Goal: Task Accomplishment & Management: Use online tool/utility

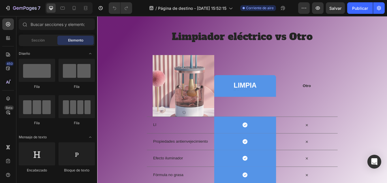
scroll to position [1331, 0]
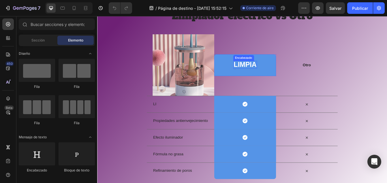
click at [285, 73] on h2 "LIMPIA" at bounding box center [273, 73] width 29 height 9
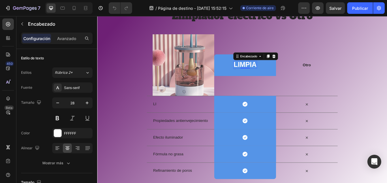
click at [285, 73] on h2 "LIMPIA" at bounding box center [273, 73] width 29 height 9
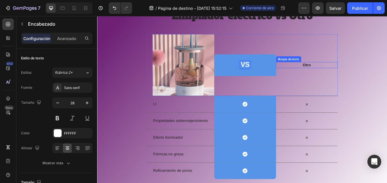
click at [322, 76] on p "Otro" at bounding box center [347, 74] width 72 height 6
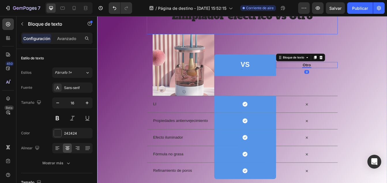
click at [330, 36] on div "Limpiador eléctrico vs Otro Encabezado" at bounding box center [270, 23] width 228 height 30
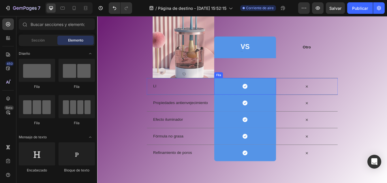
scroll to position [1359, 0]
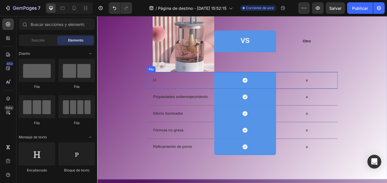
click at [185, 97] on div "LI Bloque de texto" at bounding box center [199, 93] width 73 height 20
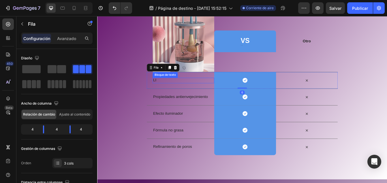
click at [170, 90] on p "LI" at bounding box center [200, 93] width 72 height 6
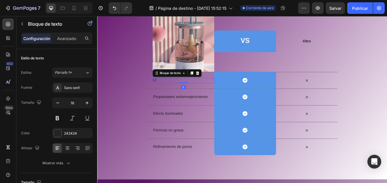
click at [170, 90] on p "LI" at bounding box center [200, 93] width 72 height 6
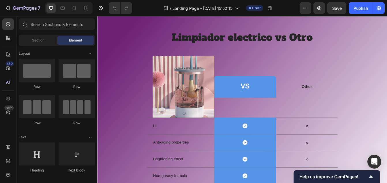
scroll to position [1384, 0]
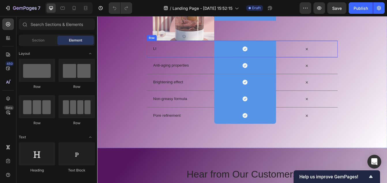
click at [213, 50] on div "LI Text Block" at bounding box center [199, 56] width 73 height 20
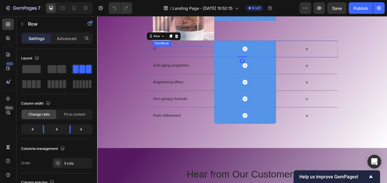
click at [189, 53] on p "LI" at bounding box center [200, 55] width 72 height 6
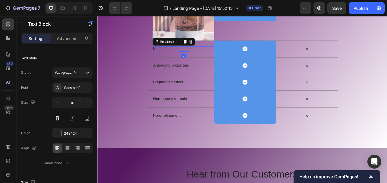
click at [189, 53] on p "LI" at bounding box center [200, 55] width 72 height 6
click at [207, 77] on p "Anti-aging properties" at bounding box center [200, 75] width 72 height 6
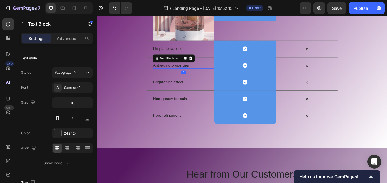
click at [205, 75] on p "Anti-aging properties" at bounding box center [200, 75] width 72 height 6
click at [204, 91] on div "Brightening effect Text Block" at bounding box center [199, 95] width 73 height 20
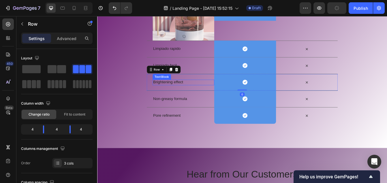
click at [201, 94] on p "Brightening effect" at bounding box center [200, 95] width 72 height 6
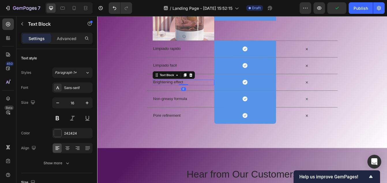
click at [201, 94] on p "Brightening effect" at bounding box center [200, 95] width 72 height 6
click at [198, 113] on p "Non-greasy formula" at bounding box center [200, 115] width 72 height 6
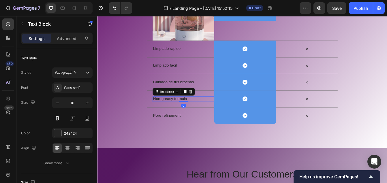
click at [201, 115] on p "Non-greasy formula" at bounding box center [200, 115] width 72 height 6
click at [199, 136] on p "Pore refinement" at bounding box center [200, 135] width 72 height 6
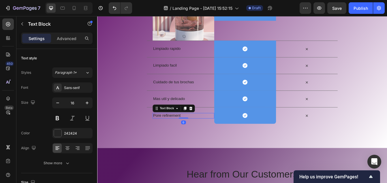
click at [199, 136] on p "Pore refinement" at bounding box center [200, 135] width 72 height 6
click at [194, 135] on p "Cuida tu piel" at bounding box center [200, 135] width 72 height 6
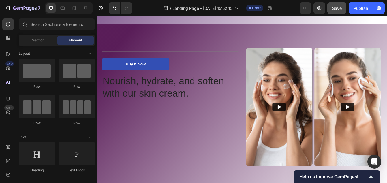
scroll to position [1095, 0]
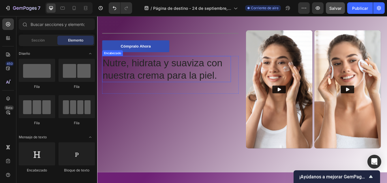
click at [132, 74] on h2 "Nutre, hidrata y suaviza con nuestra crema para la piel." at bounding box center [180, 79] width 154 height 31
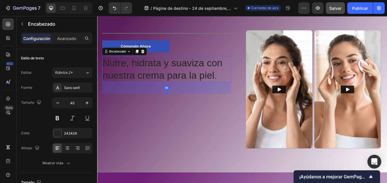
click at [132, 74] on h2 "Nutre, hidrata y suaviza con nuestra crema para la piel." at bounding box center [180, 79] width 154 height 31
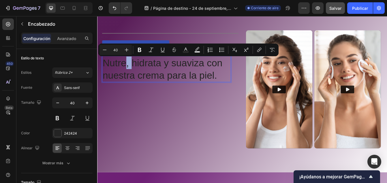
click at [132, 74] on p "Nutre, hidrata y suaviza con nuestra crema para la piel." at bounding box center [179, 79] width 152 height 30
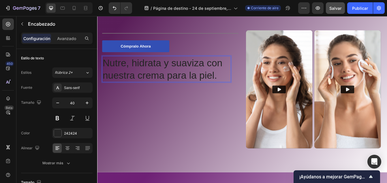
click at [132, 74] on p "Nutre, hidrata y suaviza con nuestra crema para la piel." at bounding box center [179, 79] width 152 height 30
click at [176, 73] on p "Cuida, hidrata y suaviza con nuestra crema para la piel." at bounding box center [179, 79] width 152 height 30
click at [143, 87] on p "Cuida, Limpia y suaviza con nuestra crema para la piel." at bounding box center [179, 79] width 152 height 30
click at [177, 89] on p "Cuida, Limpia y suaviza con nuestro crema para la piel." at bounding box center [179, 79] width 152 height 30
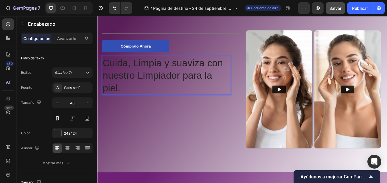
click at [120, 104] on p "Cuida, Limpia y suaviza con nuestro Limpiador para la piel." at bounding box center [179, 86] width 152 height 45
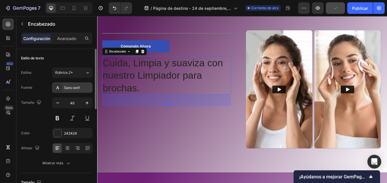
click at [69, 90] on div "Sans-serif" at bounding box center [77, 87] width 27 height 5
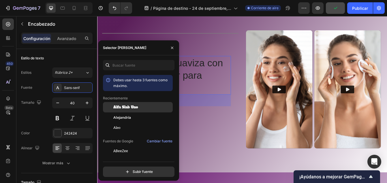
click at [122, 105] on span "Alfa Slab Uno" at bounding box center [125, 107] width 25 height 5
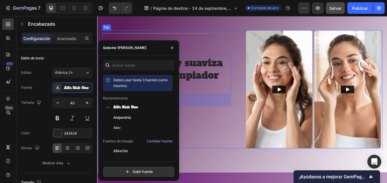
click at [248, 144] on div "Title Línea Cómpralo ahora Botón Cuida, Limpia y suaviza con nuestro Limpiador …" at bounding box center [184, 103] width 163 height 141
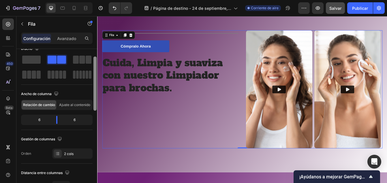
scroll to position [24, 0]
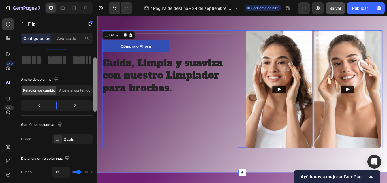
drag, startPoint x: 193, startPoint y: 93, endPoint x: 99, endPoint y: 110, distance: 96.4
click at [151, 84] on p "Cuida, Limpia y suaviza con nuestro Limpiador para brochas." at bounding box center [179, 86] width 152 height 45
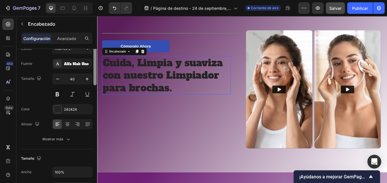
scroll to position [0, 0]
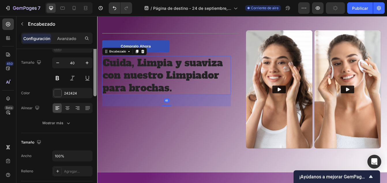
drag, startPoint x: 95, startPoint y: 92, endPoint x: 95, endPoint y: 83, distance: 9.0
click at [95, 83] on div at bounding box center [94, 66] width 3 height 60
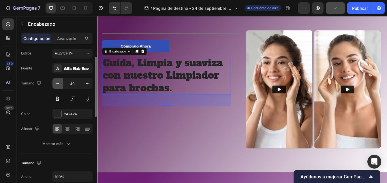
click at [60, 83] on icon "button" at bounding box center [58, 84] width 6 height 6
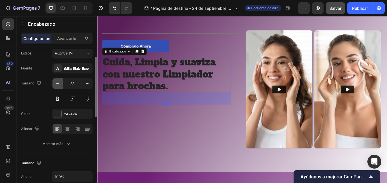
click at [60, 83] on icon "button" at bounding box center [58, 84] width 6 height 6
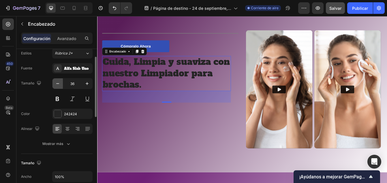
click at [60, 83] on icon "button" at bounding box center [58, 84] width 6 height 6
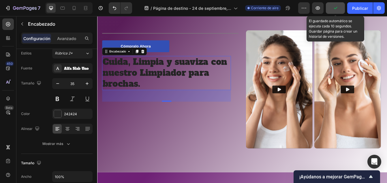
click at [335, 9] on icon "button" at bounding box center [335, 8] width 6 height 6
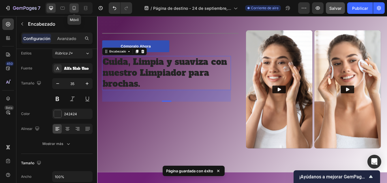
click at [73, 8] on icon at bounding box center [74, 8] width 3 height 4
type input "40"
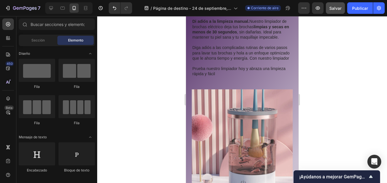
scroll to position [553, 0]
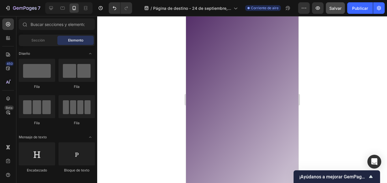
drag, startPoint x: 296, startPoint y: 105, endPoint x: 485, endPoint y: 39, distance: 200.1
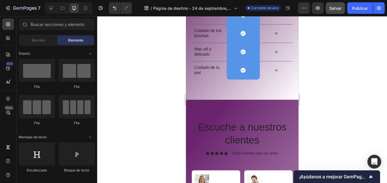
scroll to position [1578, 0]
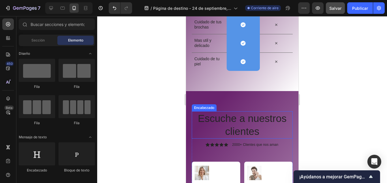
click at [244, 133] on h2 "Escuche a nuestros clientes" at bounding box center [241, 124] width 101 height 27
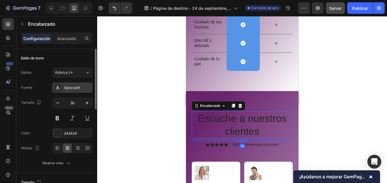
click at [73, 87] on div "Sans-serif" at bounding box center [77, 87] width 27 height 5
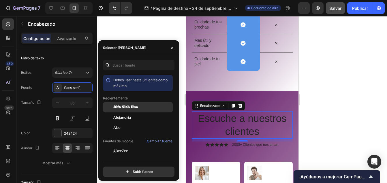
click at [126, 104] on div "Alfa Slab Uno" at bounding box center [138, 107] width 70 height 10
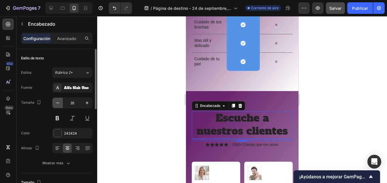
click at [58, 103] on icon "button" at bounding box center [58, 103] width 6 height 6
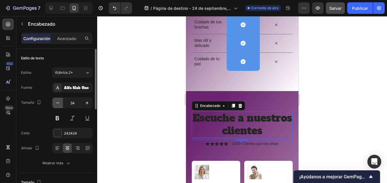
click at [58, 103] on icon "button" at bounding box center [58, 103] width 6 height 6
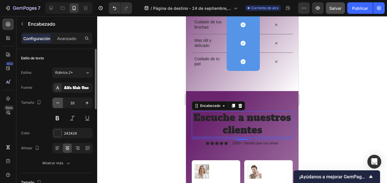
click at [58, 103] on icon "button" at bounding box center [58, 103] width 6 height 6
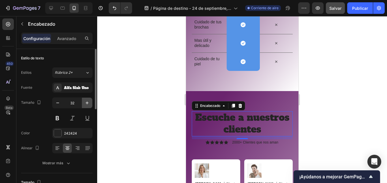
click at [84, 105] on icon "button" at bounding box center [87, 103] width 6 height 6
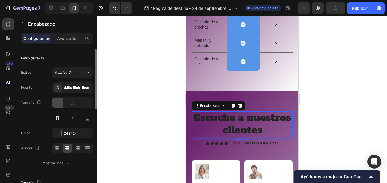
click at [59, 102] on icon "button" at bounding box center [58, 103] width 6 height 6
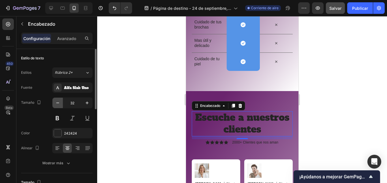
click at [60, 102] on icon "button" at bounding box center [58, 103] width 6 height 6
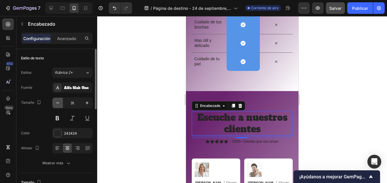
click at [60, 102] on icon "button" at bounding box center [58, 103] width 6 height 6
type input "30"
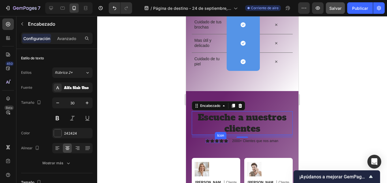
click at [214, 143] on icon at bounding box center [216, 141] width 4 height 4
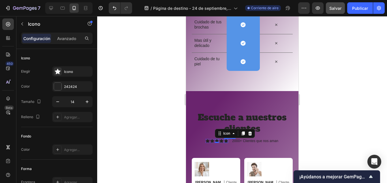
click at [224, 143] on icon at bounding box center [226, 141] width 4 height 4
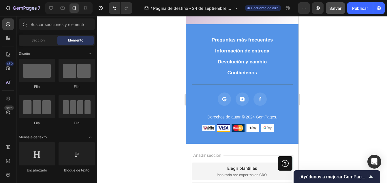
scroll to position [1999, 0]
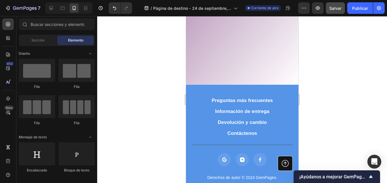
drag, startPoint x: 296, startPoint y: 135, endPoint x: 487, endPoint y: 143, distance: 190.9
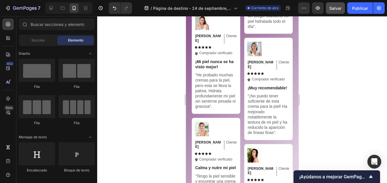
scroll to position [1821, 0]
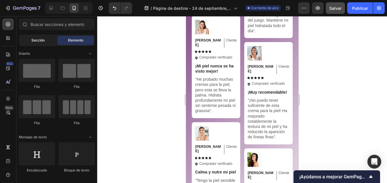
click at [40, 40] on span "Sección" at bounding box center [37, 40] width 13 height 5
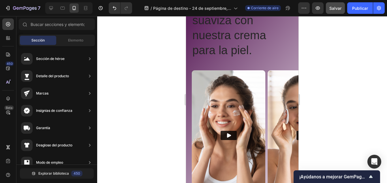
scroll to position [1192, 0]
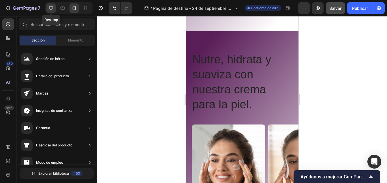
click at [50, 8] on icon at bounding box center [51, 8] width 6 height 6
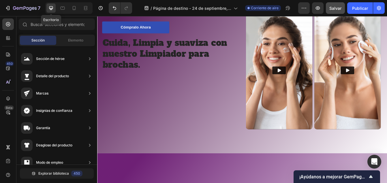
click at [113, 81] on h2 "Cuida, Limpia y suaviza con nuestro Limpiador para brochas." at bounding box center [180, 61] width 154 height 41
click at [152, 63] on h2 "Cuida, Limpia y suaviza con nuestro Limpiador para brochas." at bounding box center [180, 61] width 154 height 41
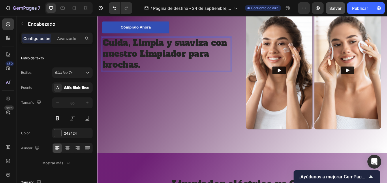
scroll to position [1197, 0]
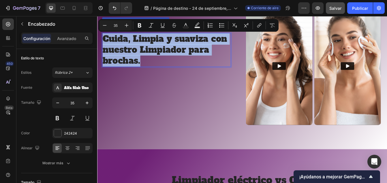
drag, startPoint x: 148, startPoint y: 74, endPoint x: 106, endPoint y: 46, distance: 50.2
click at [106, 46] on p "Cuida, Limpia y suaviza con nuestro Limpiador para brochas." at bounding box center [179, 56] width 152 height 39
copy p "Cuida, Limpia y suaviza con nuestro Limpiador para brochas."
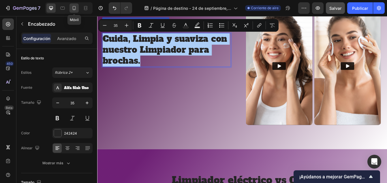
click at [72, 9] on icon at bounding box center [74, 8] width 6 height 6
type input "40"
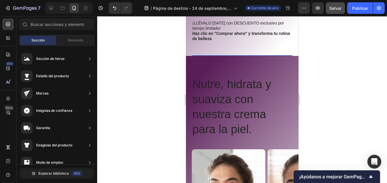
drag, startPoint x: 127, startPoint y: 94, endPoint x: 304, endPoint y: 107, distance: 176.8
click at [304, 107] on div at bounding box center [242, 99] width 290 height 167
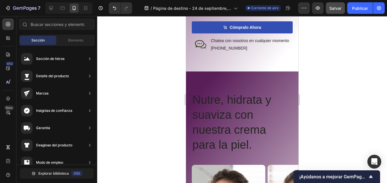
scroll to position [1161, 0]
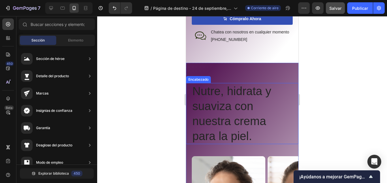
click at [255, 114] on h2 "Nutre, hidrata y suaviza con nuestra crema para la piel." at bounding box center [241, 113] width 101 height 61
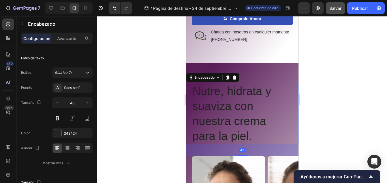
click at [255, 114] on p "Nutre, hidrata y suaviza con nuestra crema para la piel." at bounding box center [242, 114] width 100 height 60
click at [217, 132] on p "Nutre, hidrata y suaviza con nuestra para la piel." at bounding box center [242, 114] width 100 height 60
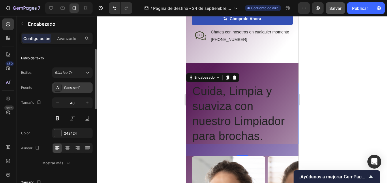
click at [68, 85] on div "Sans-serif" at bounding box center [77, 87] width 27 height 5
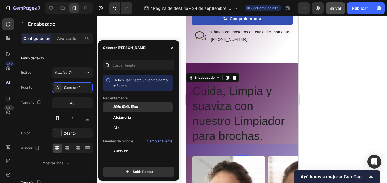
click at [128, 109] on span "Alfa Slab Uno" at bounding box center [125, 107] width 25 height 5
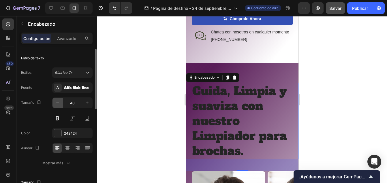
click at [60, 104] on icon "button" at bounding box center [58, 103] width 6 height 6
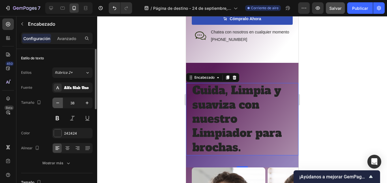
click at [60, 104] on icon "button" at bounding box center [58, 103] width 6 height 6
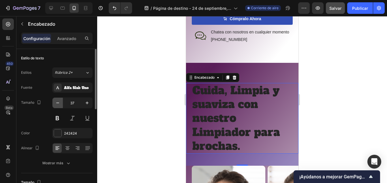
click at [60, 104] on icon "button" at bounding box center [58, 103] width 6 height 6
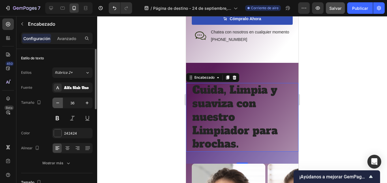
click at [60, 104] on icon "button" at bounding box center [58, 103] width 6 height 6
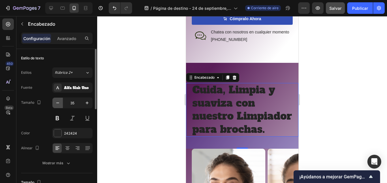
click at [60, 104] on icon "button" at bounding box center [58, 103] width 6 height 6
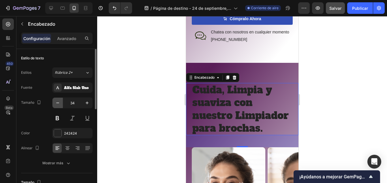
click at [60, 104] on icon "button" at bounding box center [58, 103] width 6 height 6
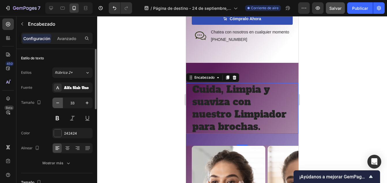
click at [60, 104] on icon "button" at bounding box center [58, 103] width 6 height 6
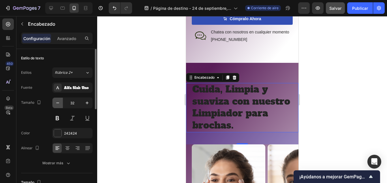
click at [60, 104] on icon "button" at bounding box center [58, 103] width 6 height 6
type input "31"
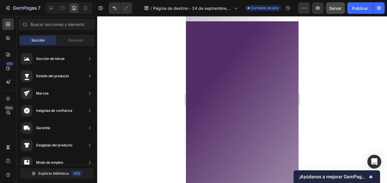
scroll to position [0, 0]
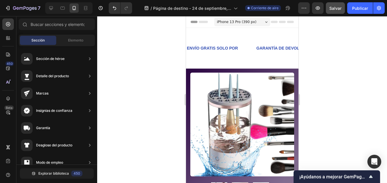
click at [265, 22] on icon at bounding box center [266, 21] width 2 height 1
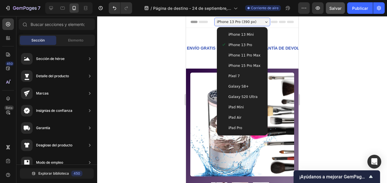
click at [243, 57] on span "iPhone 11 Pro Max" at bounding box center [244, 55] width 32 height 6
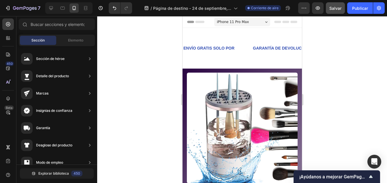
click at [247, 21] on div "iPhone 11 Pro Max" at bounding box center [242, 22] width 56 height 9
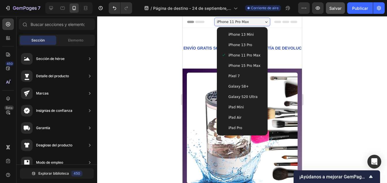
click at [239, 46] on span "iPhone 13 Pro" at bounding box center [240, 45] width 24 height 6
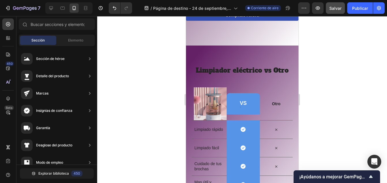
scroll to position [1452, 0]
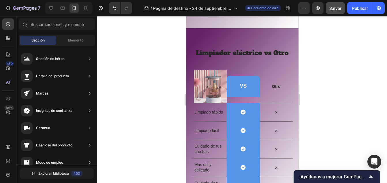
drag, startPoint x: 295, startPoint y: 32, endPoint x: 484, endPoint y: 152, distance: 223.7
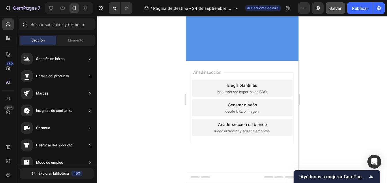
scroll to position [0, 0]
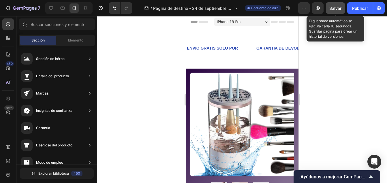
click at [337, 7] on span "Salvar" at bounding box center [335, 8] width 12 height 5
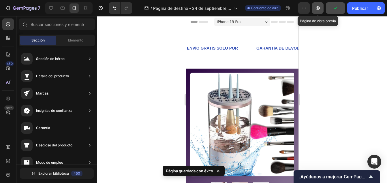
click at [318, 10] on icon "button" at bounding box center [318, 8] width 6 height 6
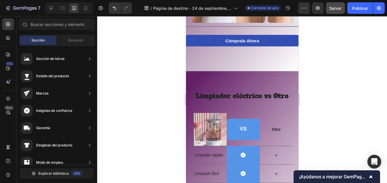
scroll to position [1413, 0]
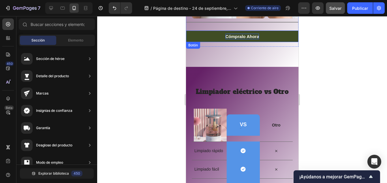
click at [238, 34] on div "Cómpralo ahora" at bounding box center [242, 37] width 34 height 6
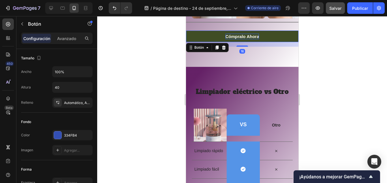
click at [255, 37] on div "Cómpralo ahora" at bounding box center [242, 37] width 34 height 6
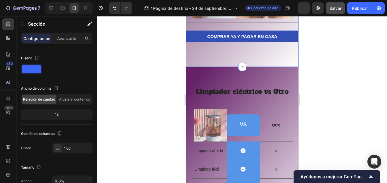
click at [323, 46] on div at bounding box center [242, 99] width 290 height 167
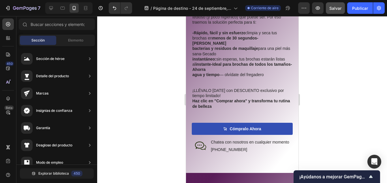
scroll to position [1086, 0]
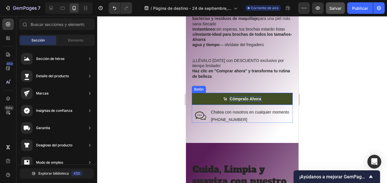
click at [255, 96] on div "Cómpralo ahora" at bounding box center [244, 98] width 31 height 5
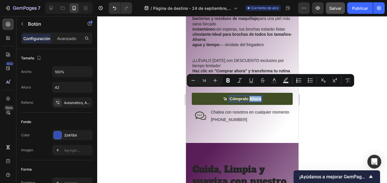
click at [255, 96] on p "Cómpralo ahora" at bounding box center [244, 98] width 31 height 5
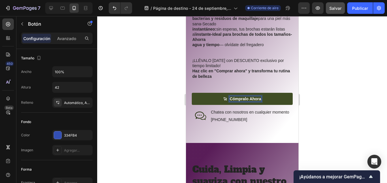
click at [258, 96] on p "Cómpralo ahora" at bounding box center [244, 98] width 31 height 5
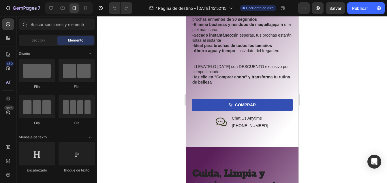
scroll to position [1054, 0]
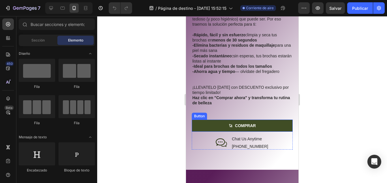
click at [267, 120] on link "COMPRAR" at bounding box center [241, 126] width 101 height 12
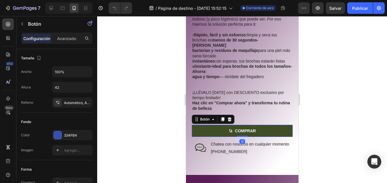
click at [258, 125] on link "COMPRAR" at bounding box center [241, 131] width 101 height 12
click at [250, 128] on p "COMPRAR" at bounding box center [245, 130] width 21 height 5
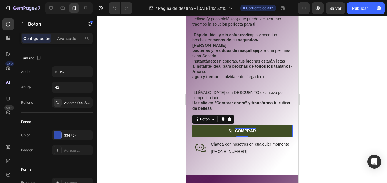
click at [250, 128] on p "COMPRAR" at bounding box center [245, 130] width 21 height 5
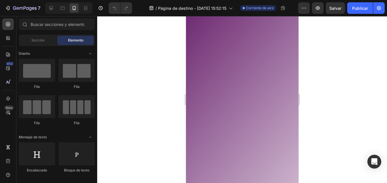
scroll to position [1230, 0]
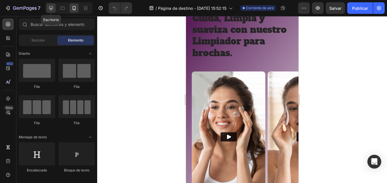
click at [51, 8] on icon at bounding box center [51, 8] width 4 height 4
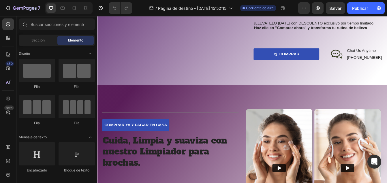
scroll to position [1009, 0]
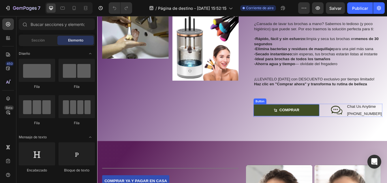
click at [340, 126] on link "COMPRAR" at bounding box center [323, 128] width 78 height 14
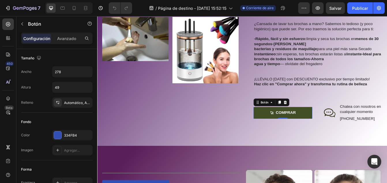
scroll to position [1012, 0]
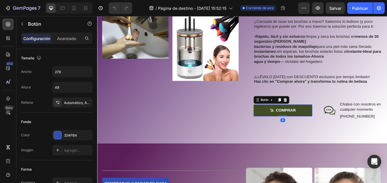
click at [336, 126] on link "COMPRAR" at bounding box center [319, 129] width 70 height 14
click at [328, 127] on p "COMPRAR" at bounding box center [322, 129] width 24 height 6
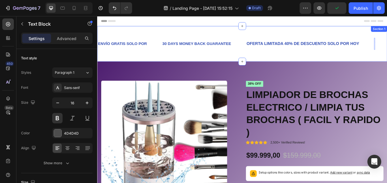
click at [386, 61] on div "ENVÍO GRATIS SOLO POR Text Block 30 DAYS MONEY BACK GUARANTEE Text Block OFERTA…" at bounding box center [270, 49] width 346 height 42
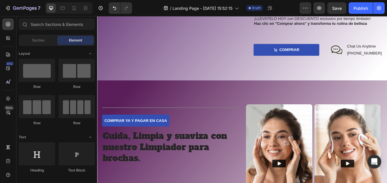
scroll to position [986, 0]
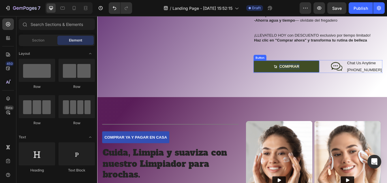
click at [335, 74] on p "COMPRAR" at bounding box center [326, 76] width 24 height 6
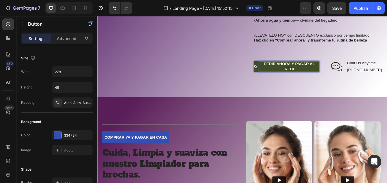
scroll to position [983, 0]
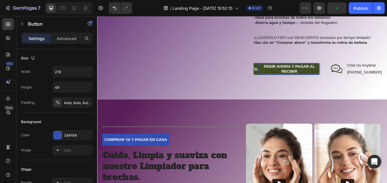
click at [321, 81] on p "PEDIR AHORA Y PAGAR AL RECIBIR" at bounding box center [325, 79] width 71 height 12
click at [337, 80] on p "PEDIR AHORA Y PAGAR AL RECIBIR" at bounding box center [325, 79] width 71 height 12
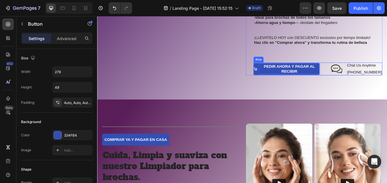
click at [343, 86] on div "PEDIR AHORA Y PAGAR AL RECIBIR Button 0" at bounding box center [323, 79] width 78 height 16
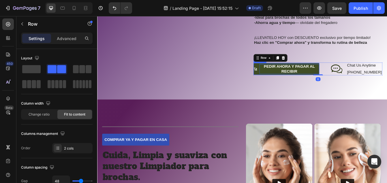
click at [342, 81] on p "PEDIR AHORA Y PAGAR AL RECIBIR" at bounding box center [325, 79] width 71 height 12
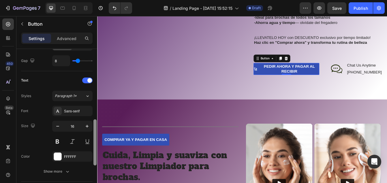
scroll to position [225, 0]
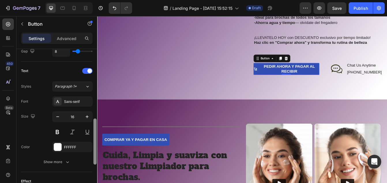
drag, startPoint x: 95, startPoint y: 83, endPoint x: 96, endPoint y: 152, distance: 69.4
click at [96, 152] on div at bounding box center [94, 141] width 3 height 46
click at [59, 119] on icon "button" at bounding box center [58, 117] width 6 height 6
type input "15"
click at [73, 9] on icon at bounding box center [74, 8] width 6 height 6
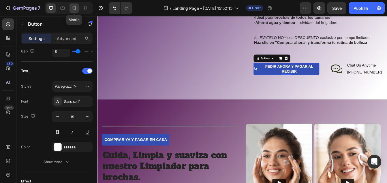
type input "42"
type input "100%"
type input "14"
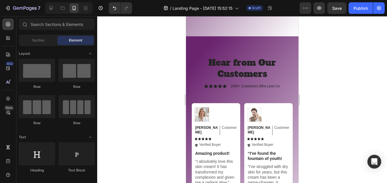
scroll to position [1581, 0]
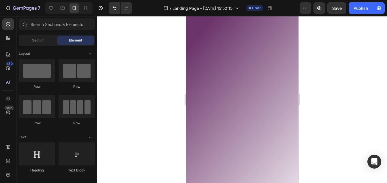
drag, startPoint x: 295, startPoint y: 107, endPoint x: 486, endPoint y: 88, distance: 191.7
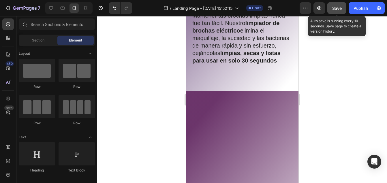
click at [337, 10] on span "Save" at bounding box center [337, 8] width 10 height 5
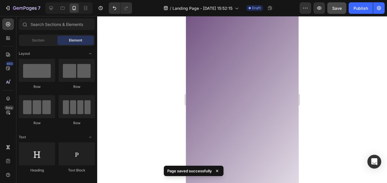
scroll to position [0, 0]
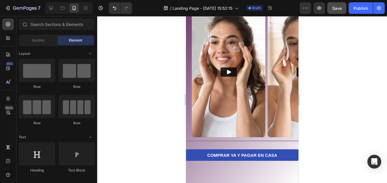
drag, startPoint x: 295, startPoint y: 72, endPoint x: 492, endPoint y: 133, distance: 205.6
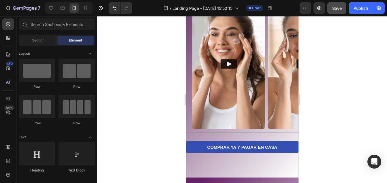
scroll to position [1284, 0]
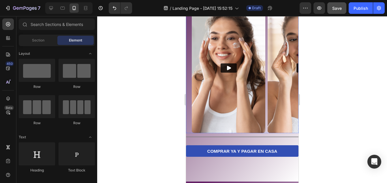
click at [239, 98] on img at bounding box center [227, 68] width 73 height 131
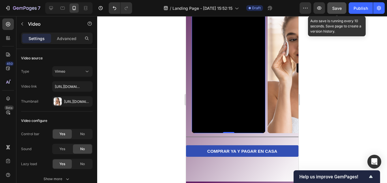
click at [333, 8] on span "Save" at bounding box center [337, 8] width 10 height 5
